Goal: Find specific page/section: Find specific page/section

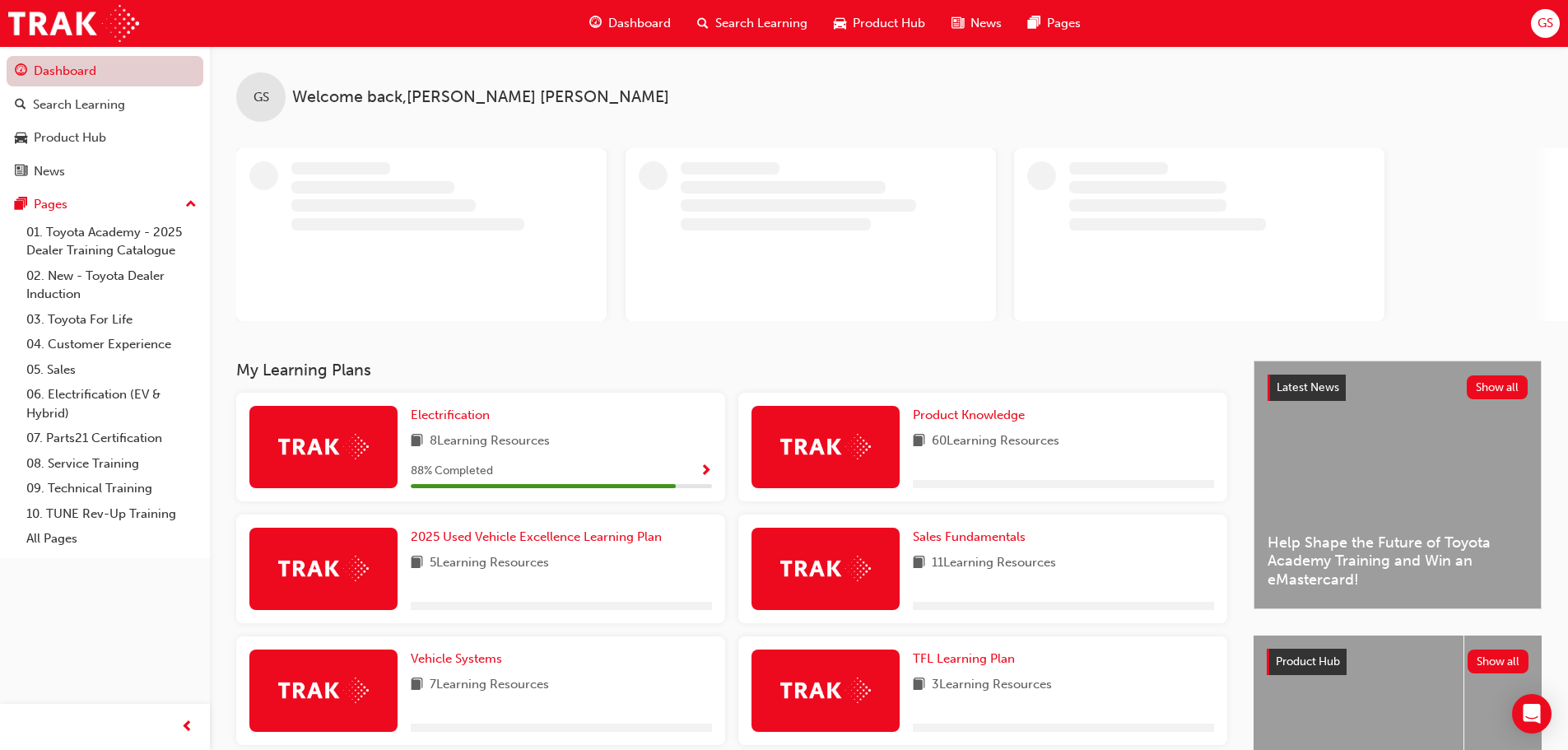
click at [91, 72] on link "Dashboard" at bounding box center [105, 71] width 197 height 31
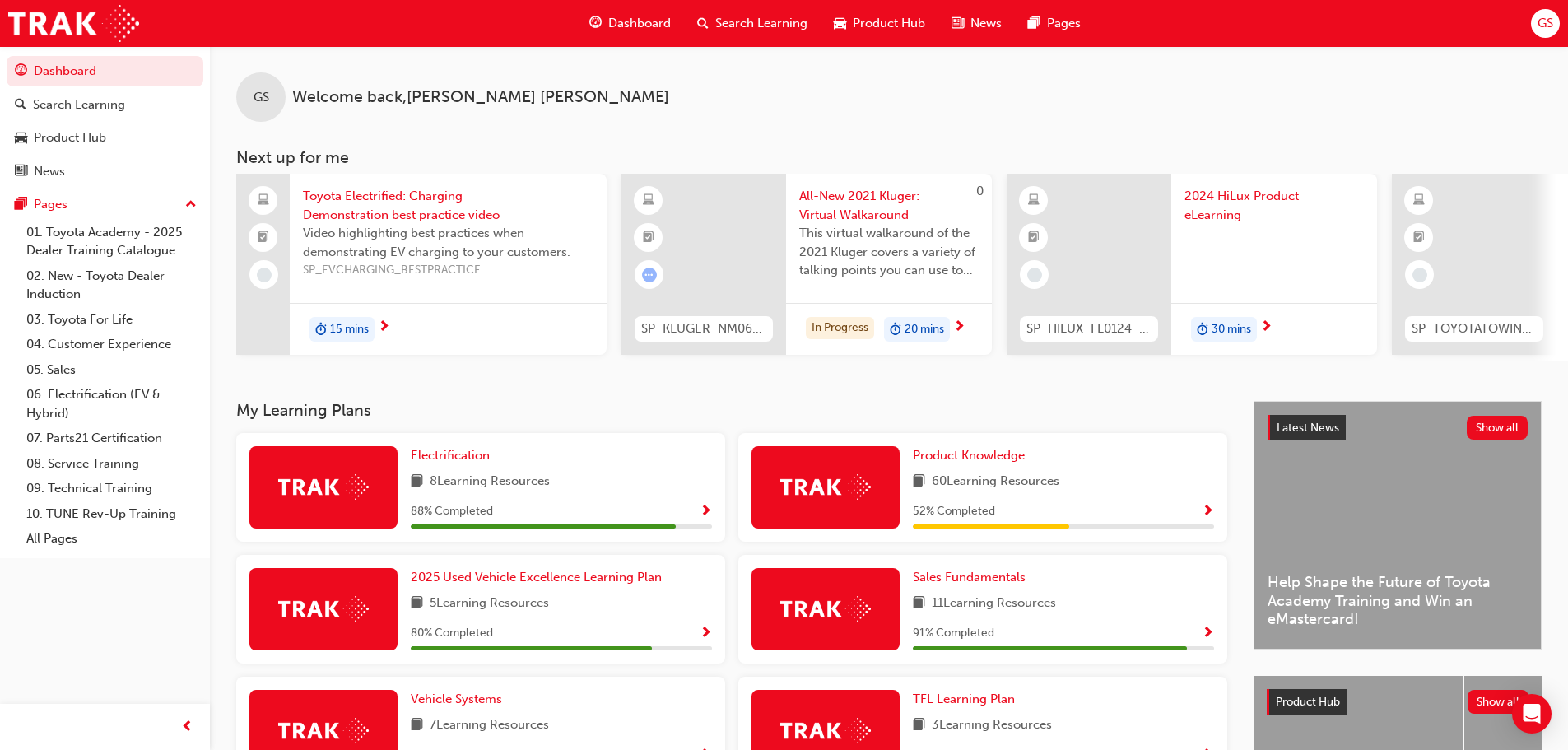
click at [1205, 515] on span "Show Progress" at bounding box center [1207, 511] width 12 height 15
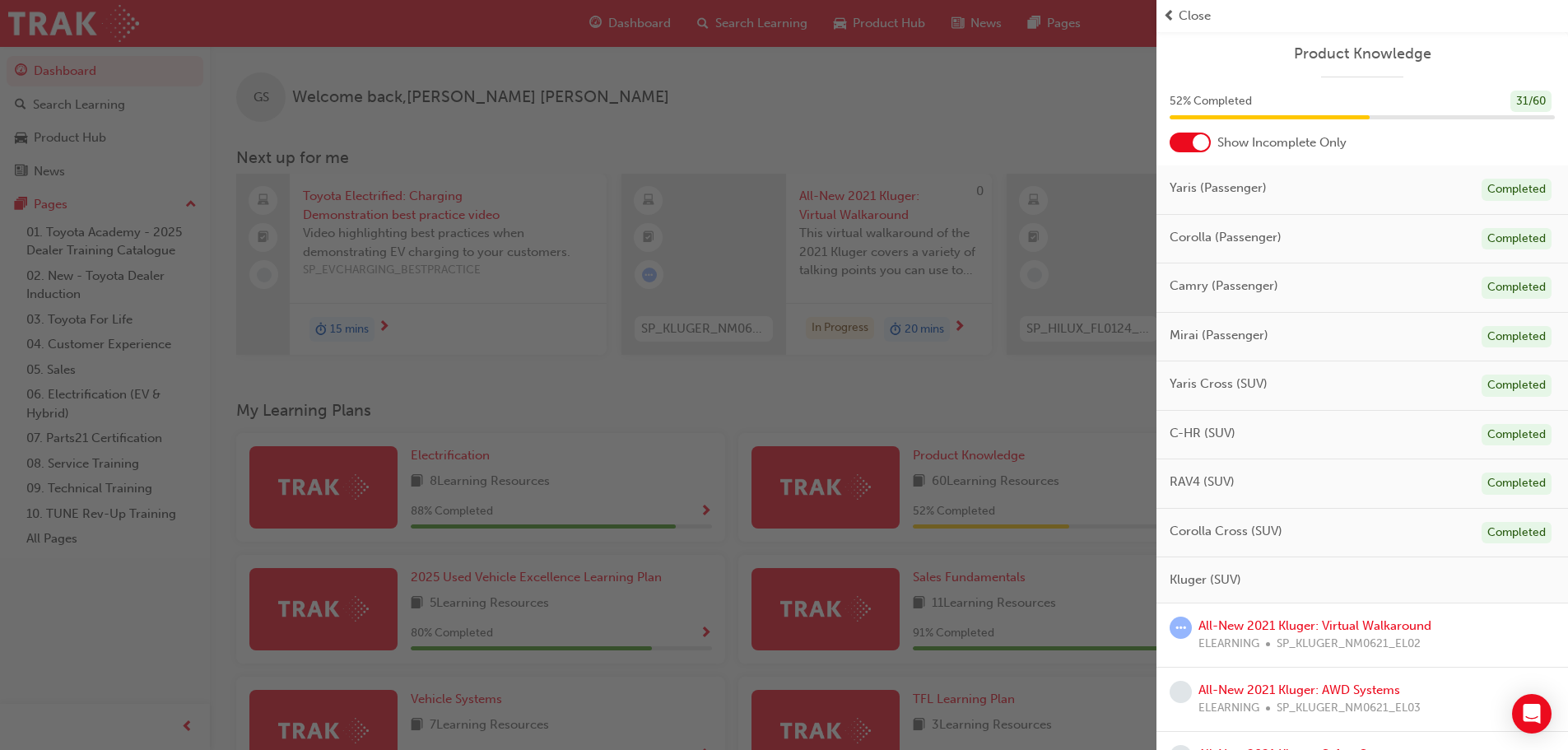
click at [1197, 478] on span "RAV4 (SUV)" at bounding box center [1201, 481] width 65 height 19
click at [1198, 478] on span "RAV4 (SUV)" at bounding box center [1201, 481] width 65 height 19
click at [1190, 476] on span "RAV4 (SUV)" at bounding box center [1201, 481] width 65 height 19
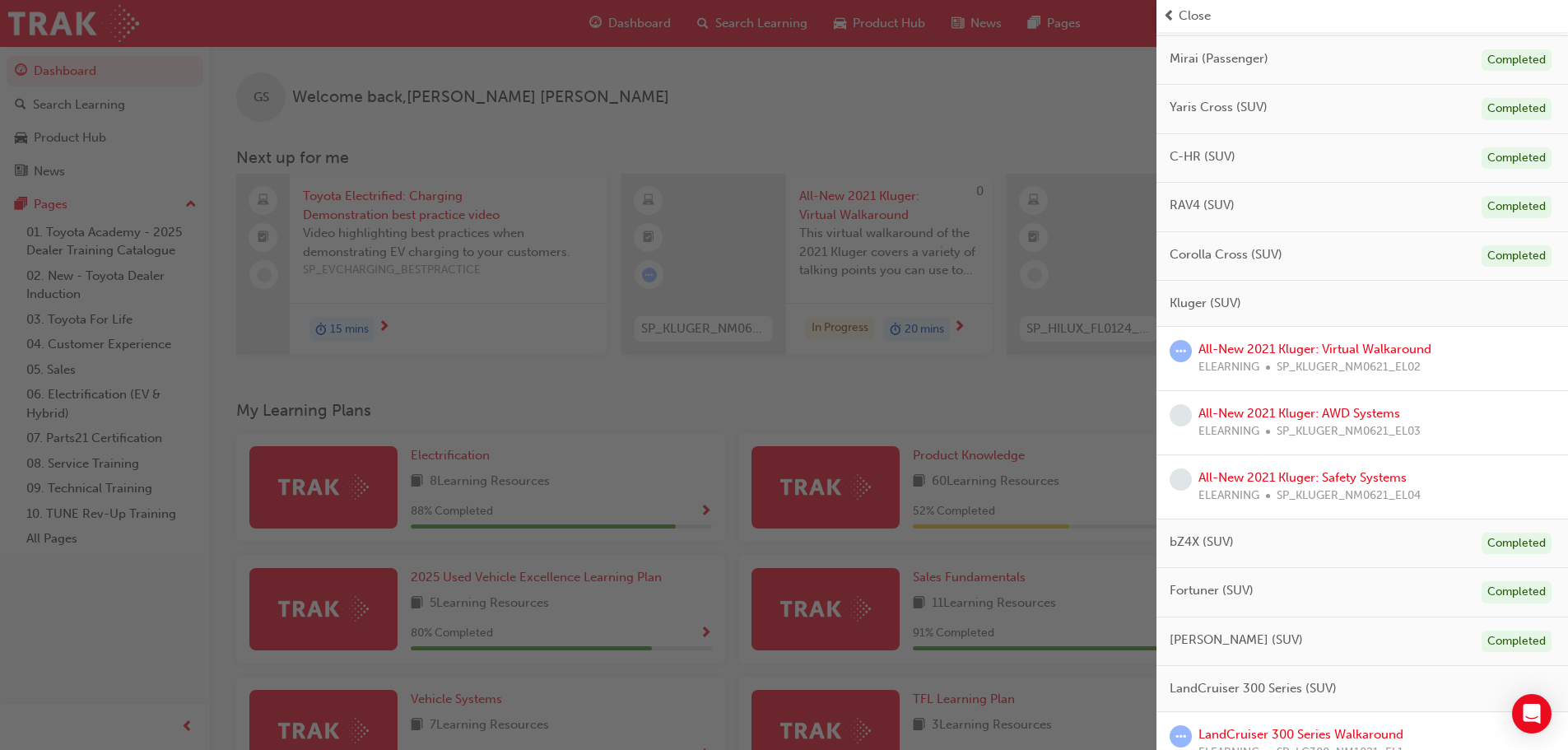
scroll to position [494, 0]
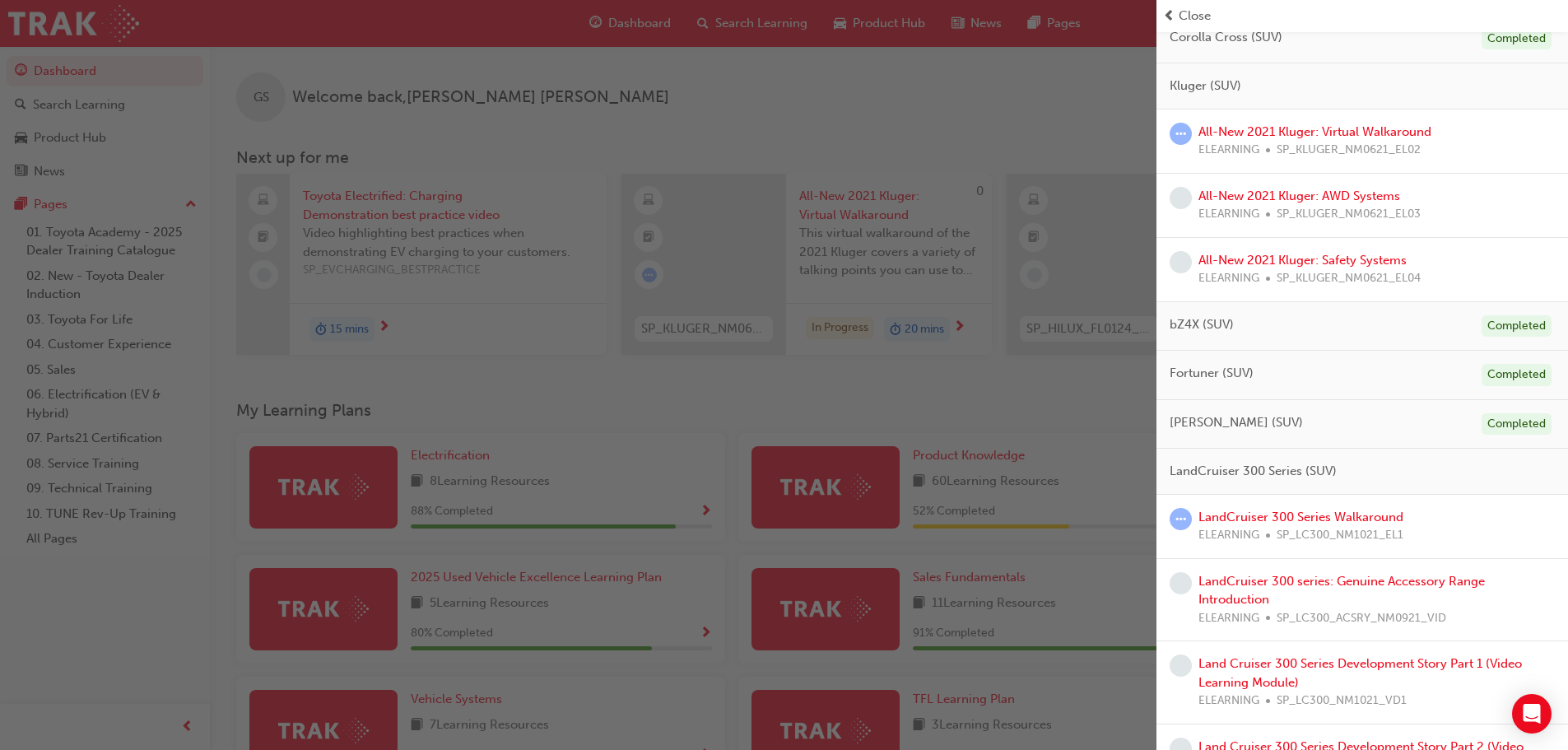
click at [1203, 315] on span "bZ4X (SUV)" at bounding box center [1201, 324] width 65 height 19
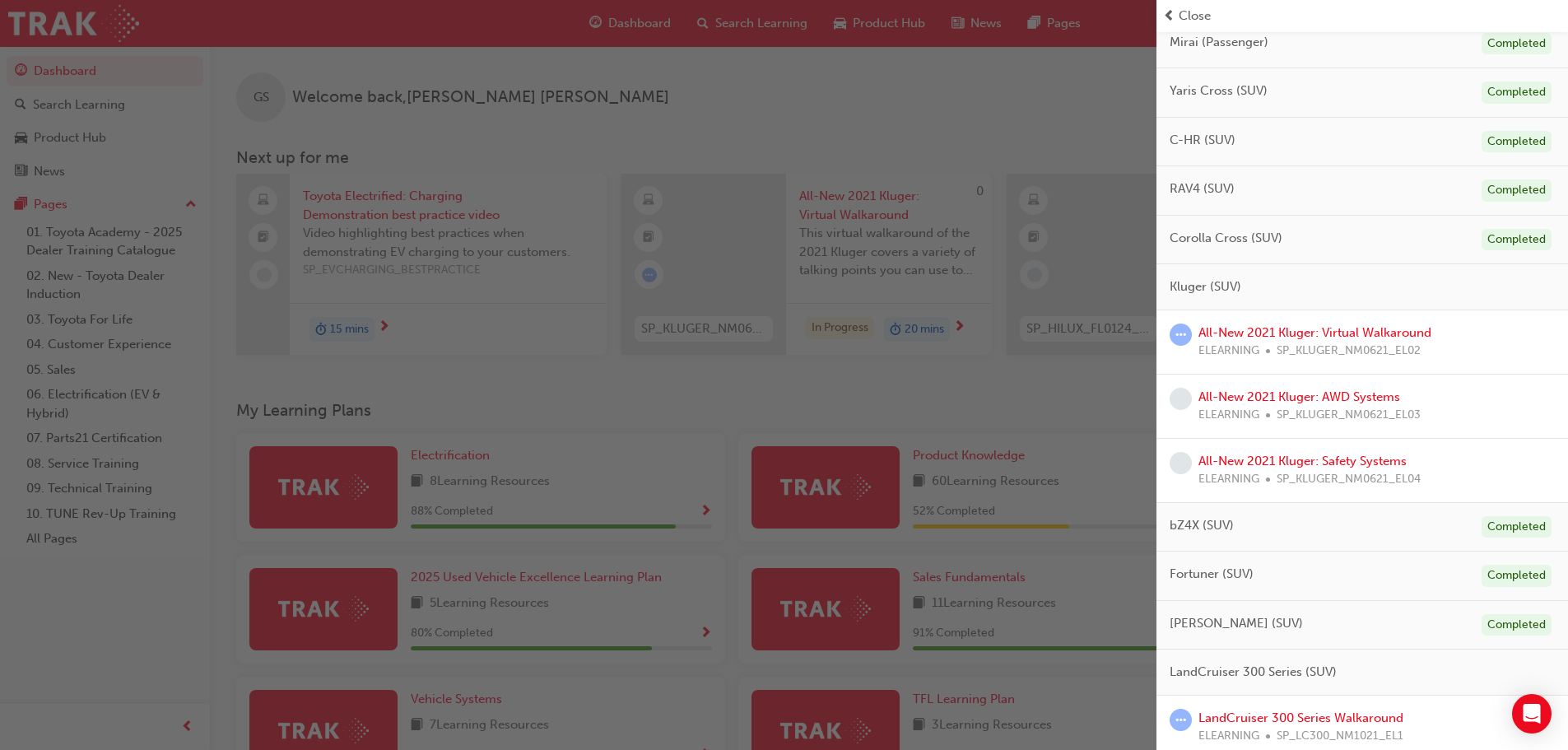
scroll to position [165, 0]
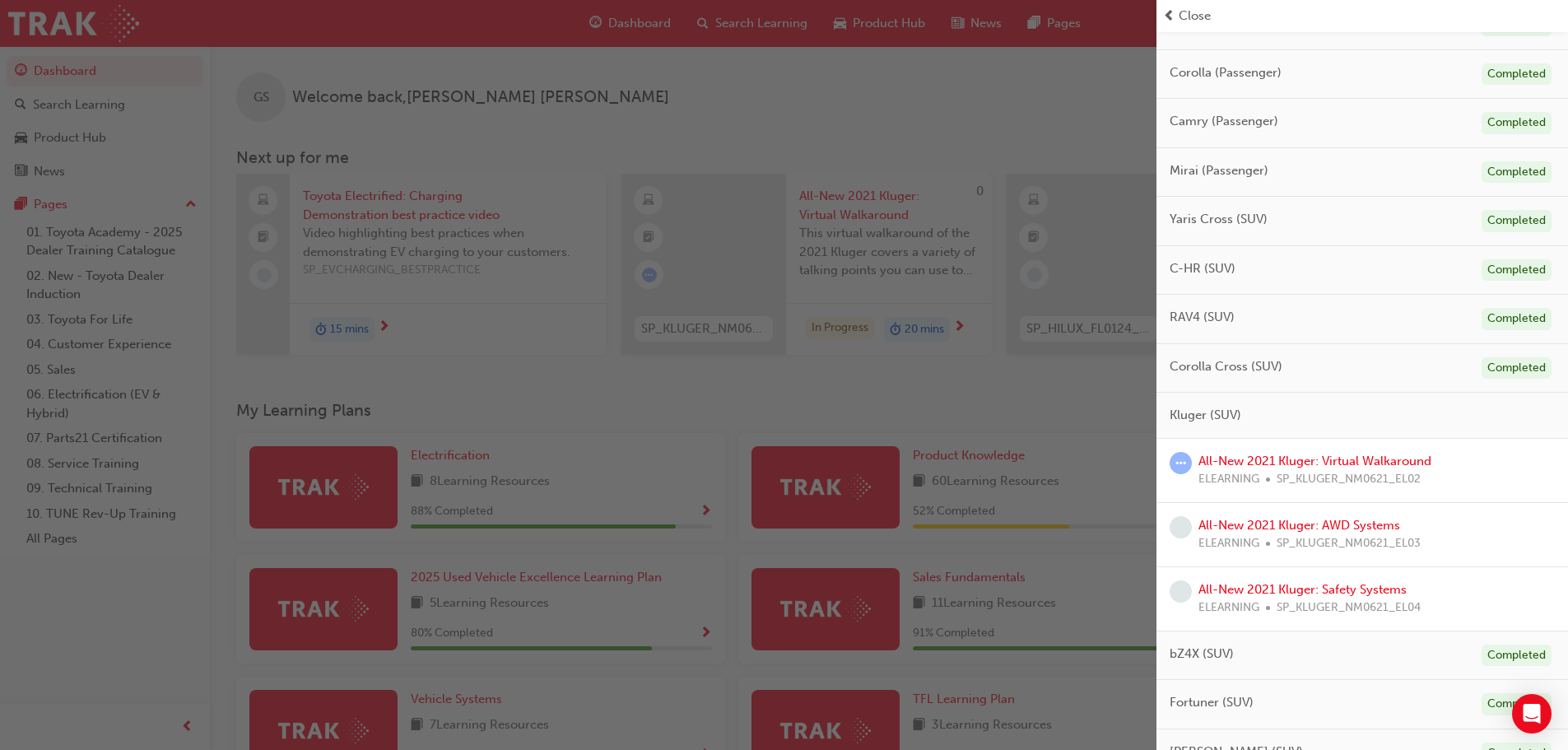
drag, startPoint x: 1188, startPoint y: 312, endPoint x: 1529, endPoint y: 319, distance: 341.1
click at [1189, 312] on span "RAV4 (SUV)" at bounding box center [1201, 317] width 65 height 19
click at [1520, 322] on div "Completed" at bounding box center [1516, 319] width 70 height 22
click at [1183, 322] on span "RAV4 (SUV)" at bounding box center [1201, 317] width 65 height 19
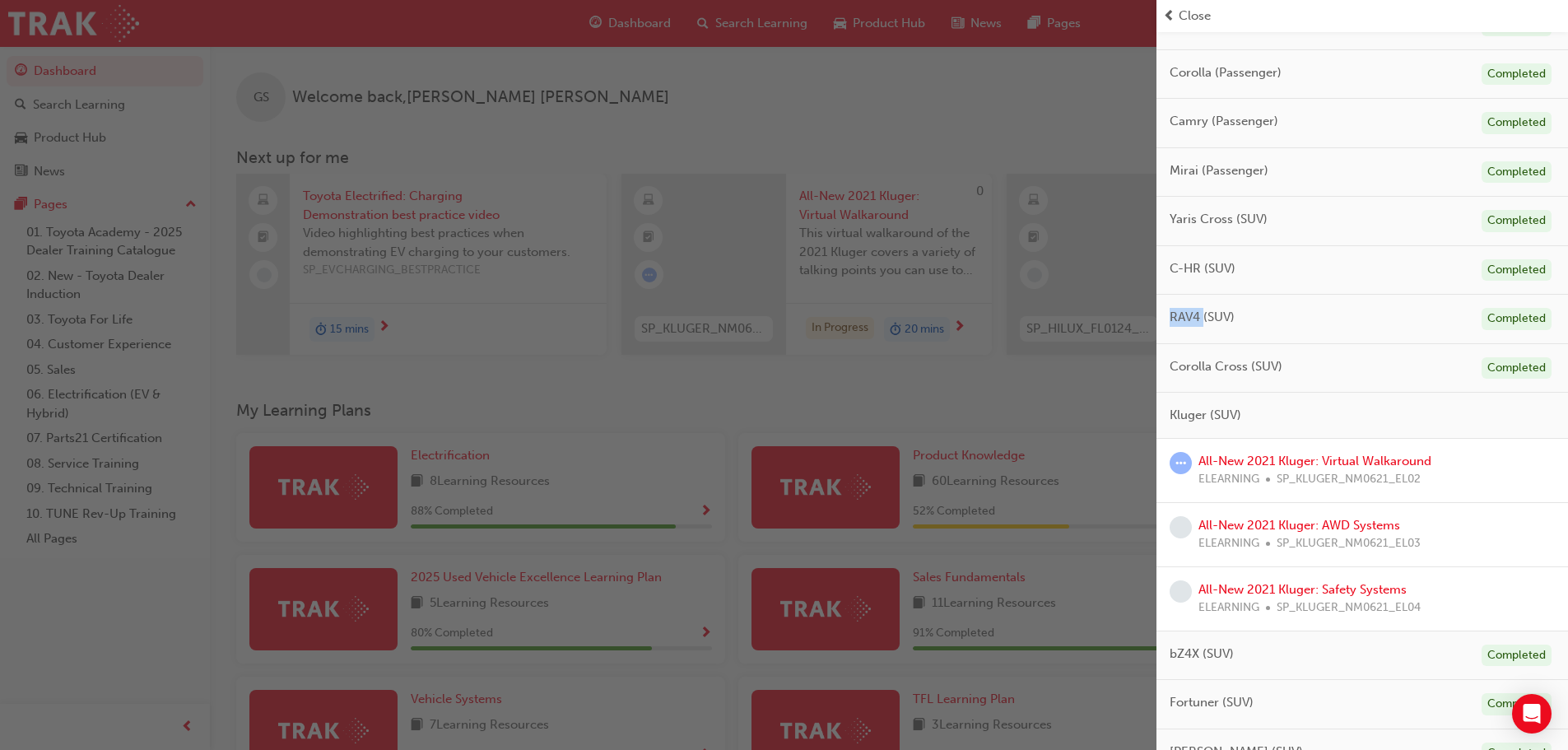
click at [1183, 322] on span "RAV4 (SUV)" at bounding box center [1201, 317] width 65 height 19
click at [868, 392] on div "button" at bounding box center [578, 375] width 1156 height 750
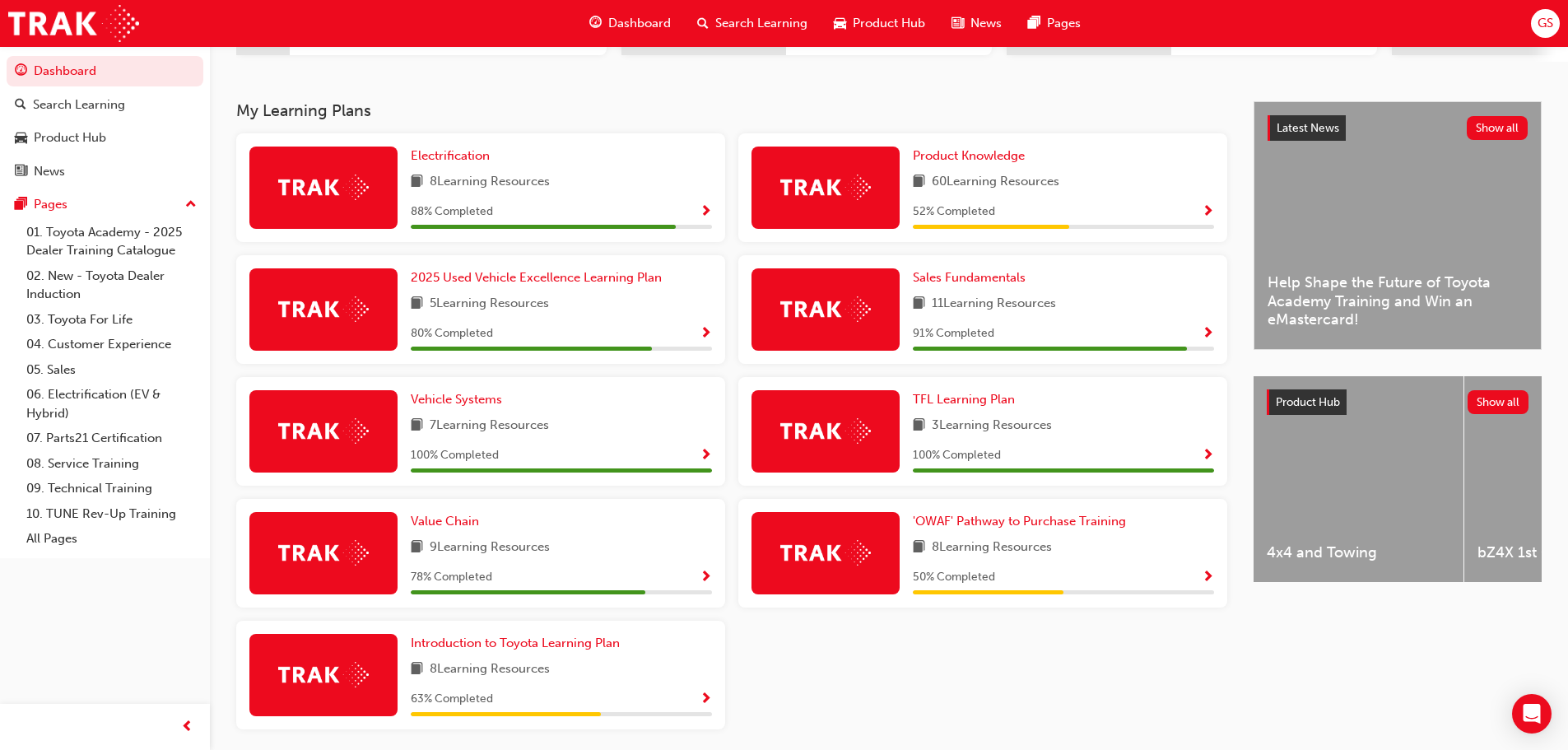
scroll to position [329, 0]
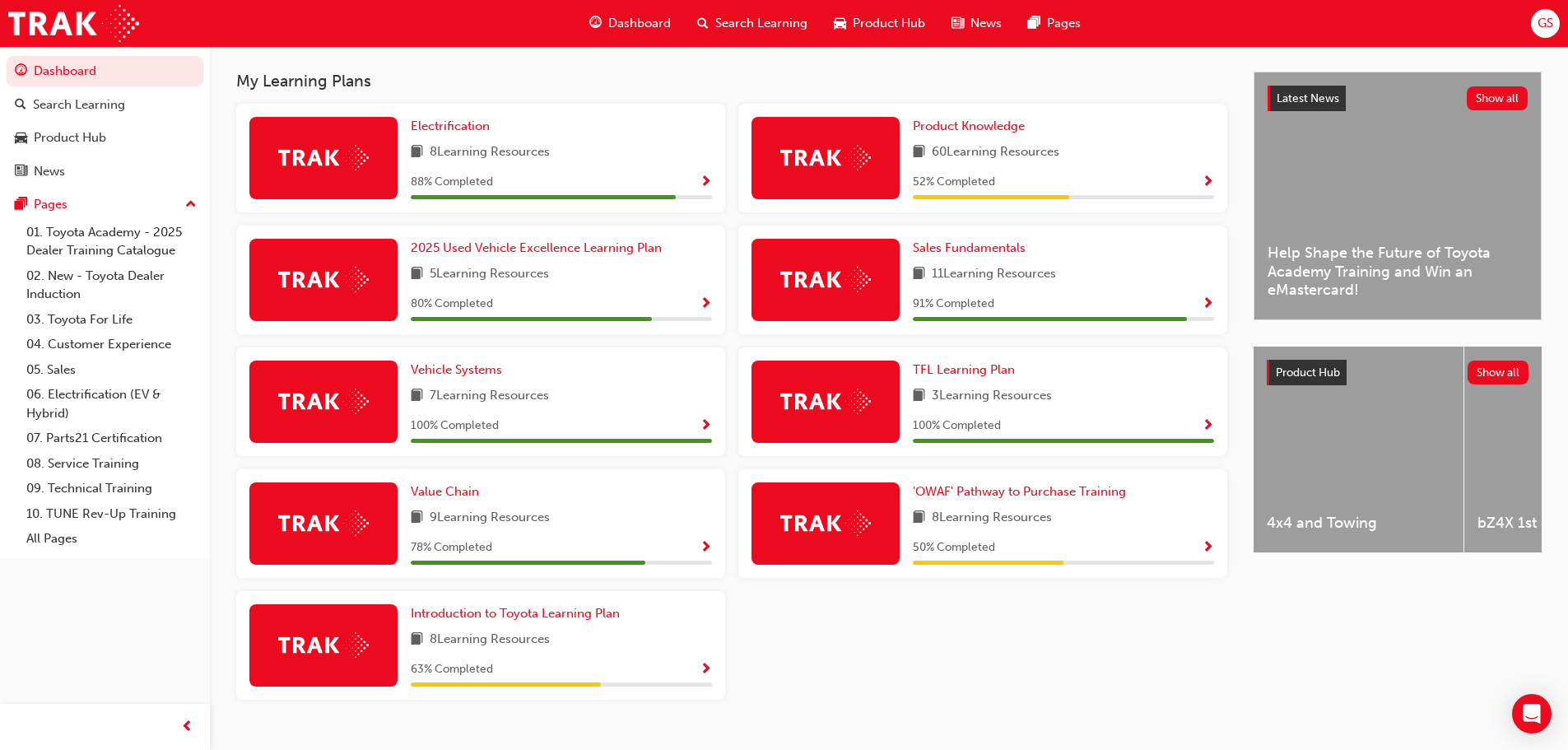
click at [1210, 185] on span "Show Progress" at bounding box center [1207, 182] width 12 height 15
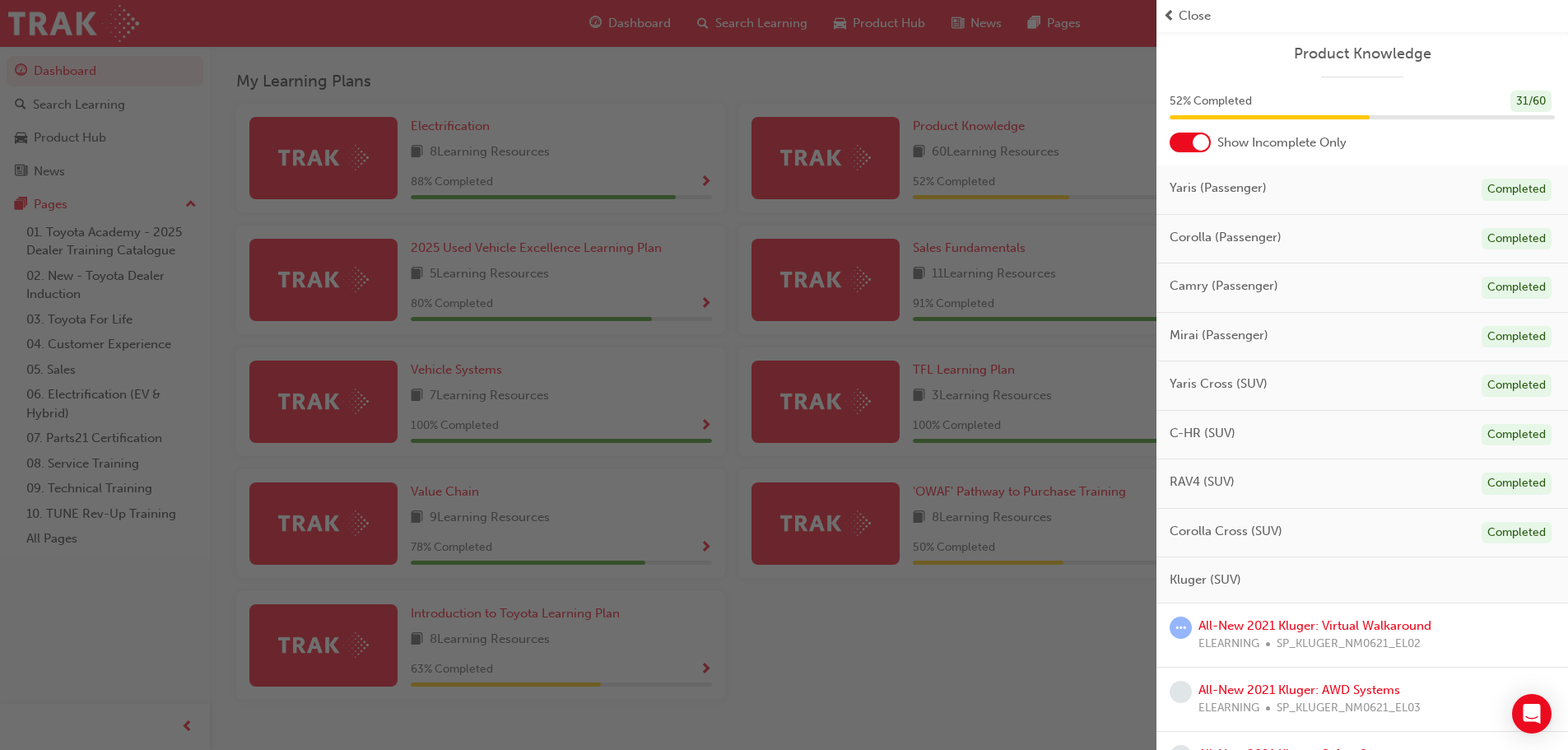
click at [1186, 484] on span "RAV4 (SUV)" at bounding box center [1201, 481] width 65 height 19
click at [1506, 486] on div "Completed" at bounding box center [1516, 483] width 70 height 22
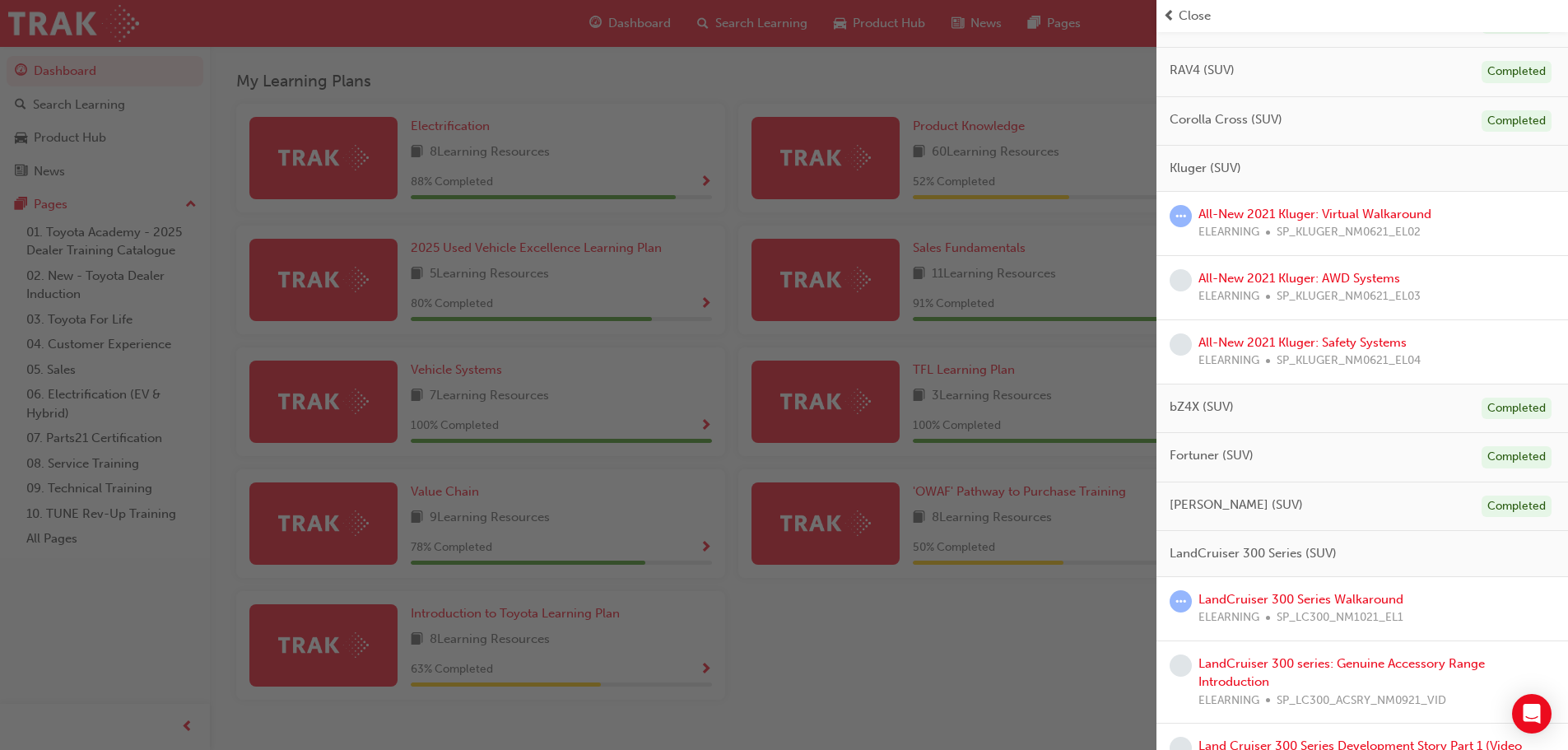
scroll to position [741, 0]
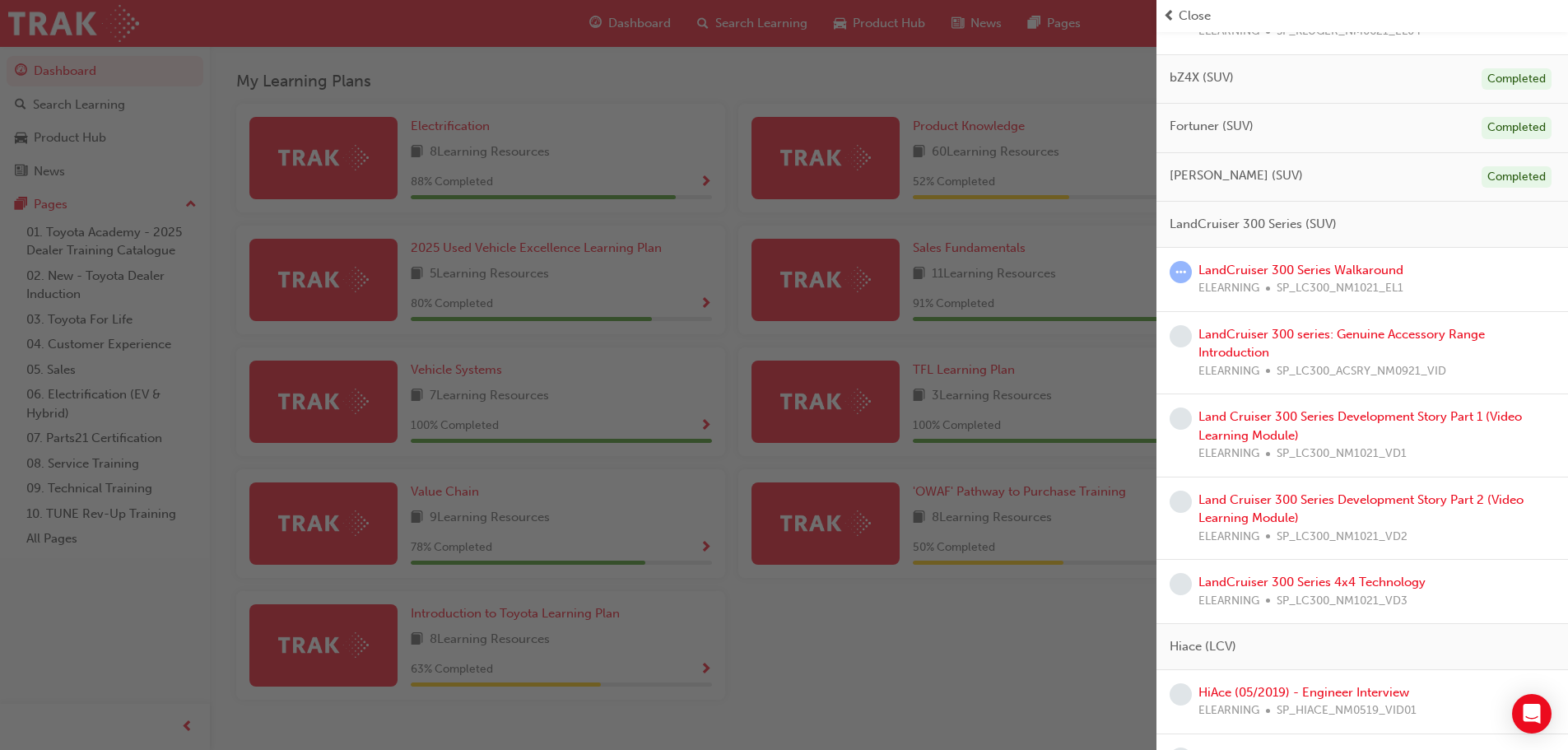
click at [1009, 652] on div "button" at bounding box center [578, 375] width 1156 height 750
